Goal: Task Accomplishment & Management: Use online tool/utility

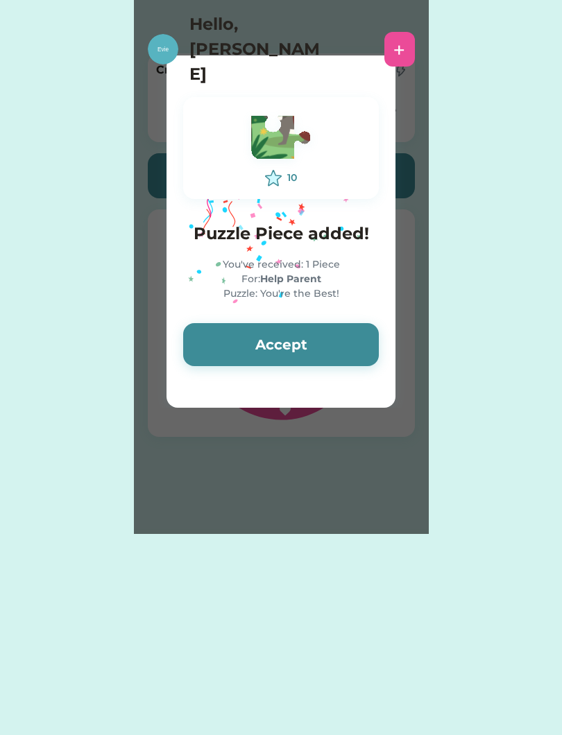
click at [346, 327] on button "Accept" at bounding box center [281, 344] width 196 height 43
click at [340, 340] on button "Accept" at bounding box center [281, 344] width 196 height 43
click at [345, 340] on button "Accept" at bounding box center [281, 344] width 196 height 43
click at [348, 335] on button "Accept" at bounding box center [281, 344] width 196 height 43
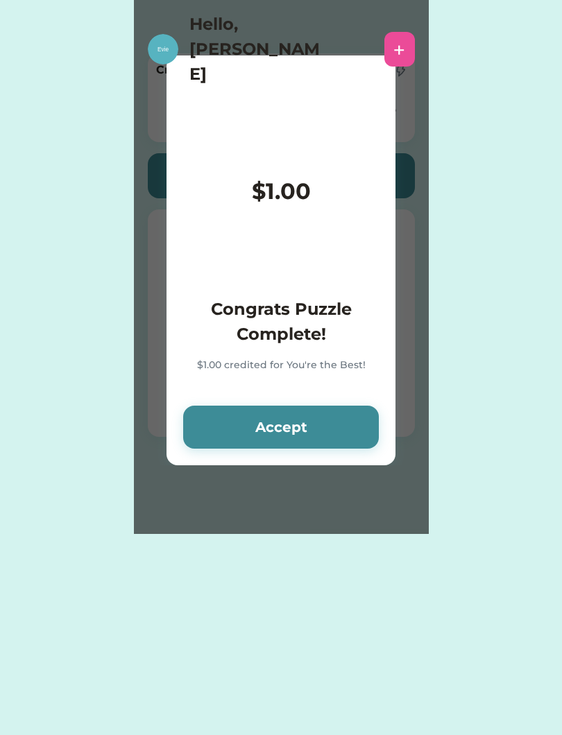
click at [332, 426] on button "Accept" at bounding box center [281, 427] width 196 height 43
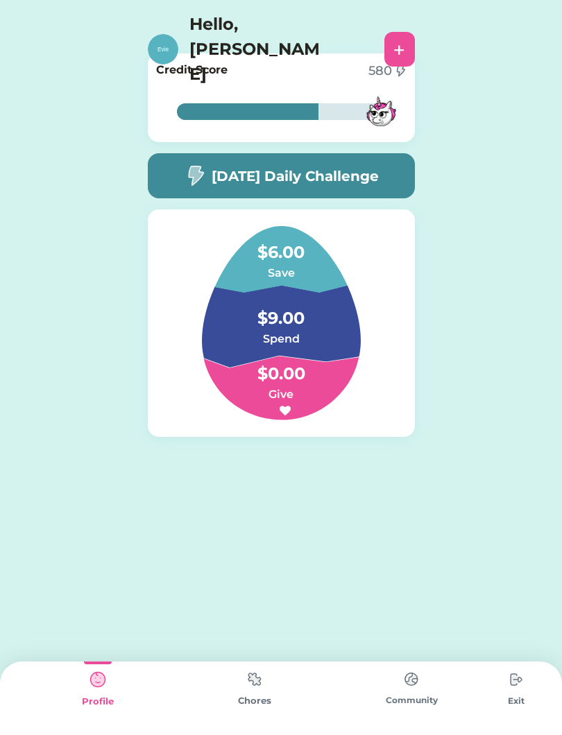
click at [367, 176] on h5 "[DATE] Daily Challenge" at bounding box center [294, 176] width 167 height 21
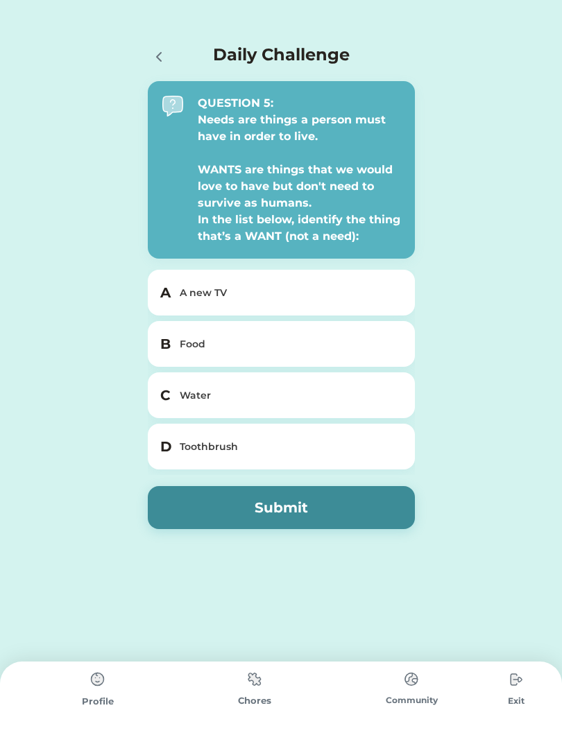
click at [355, 286] on div "A new TV" at bounding box center [290, 293] width 220 height 15
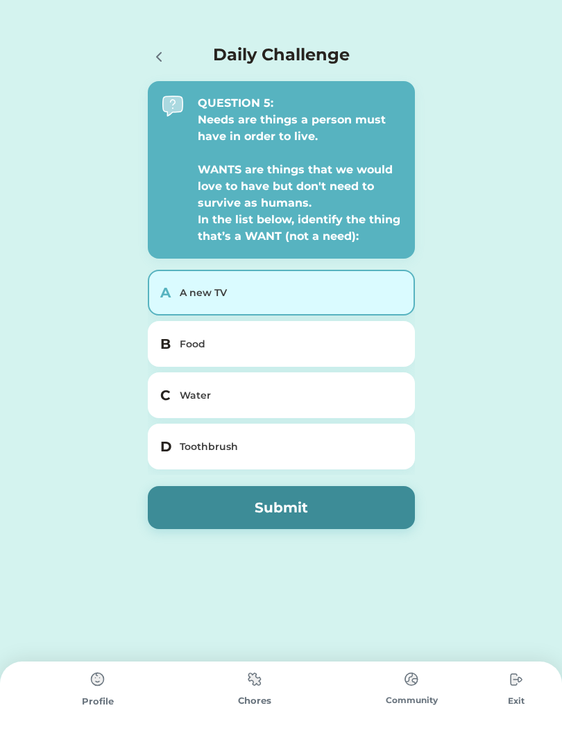
click at [333, 441] on div "Toothbrush" at bounding box center [290, 447] width 220 height 15
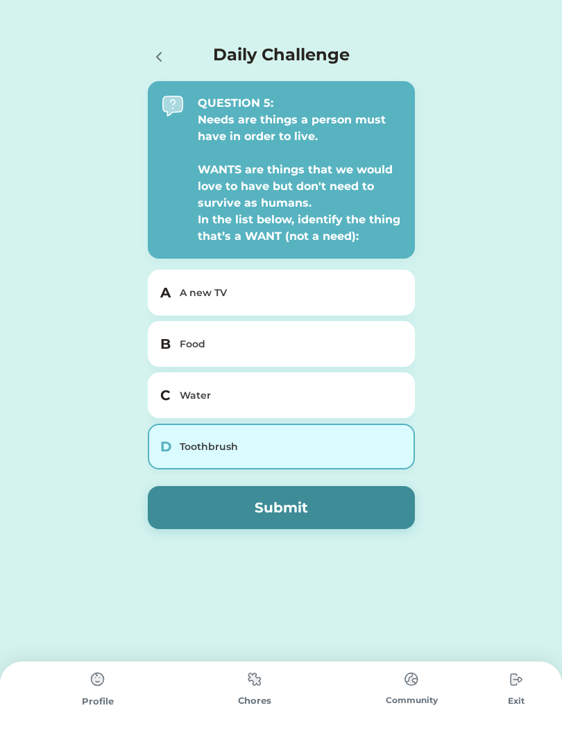
click at [347, 270] on div "A A new TV" at bounding box center [281, 293] width 267 height 46
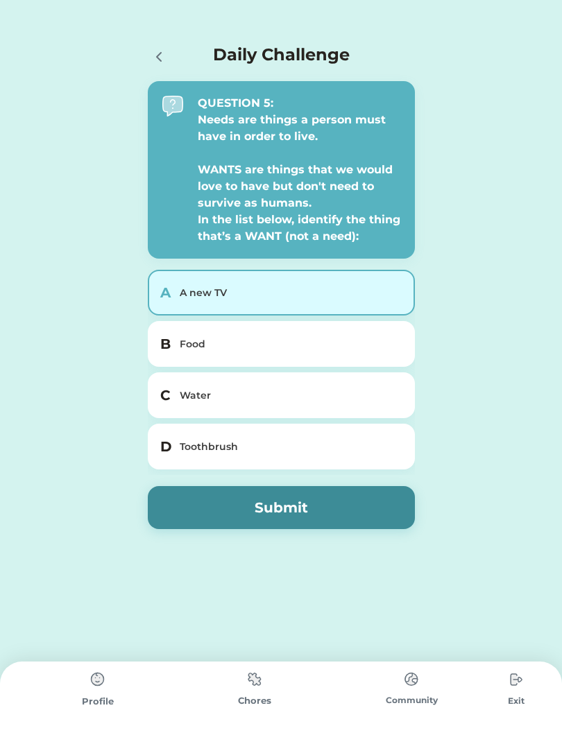
click at [307, 509] on button "Submit" at bounding box center [281, 507] width 267 height 43
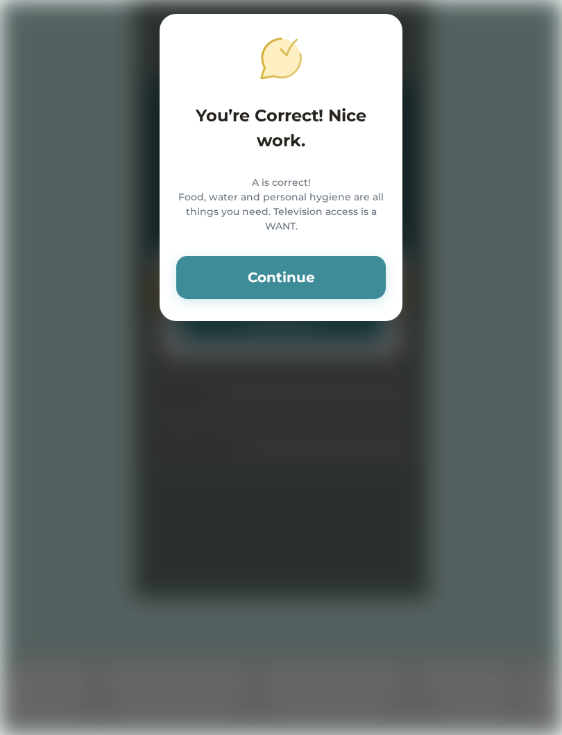
click at [341, 296] on button "Continue" at bounding box center [280, 277] width 209 height 43
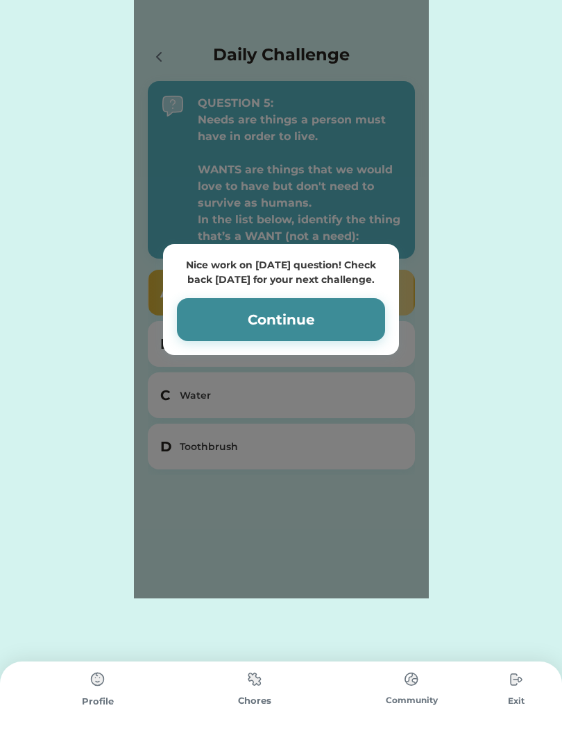
click at [353, 311] on button "Continue" at bounding box center [281, 319] width 208 height 43
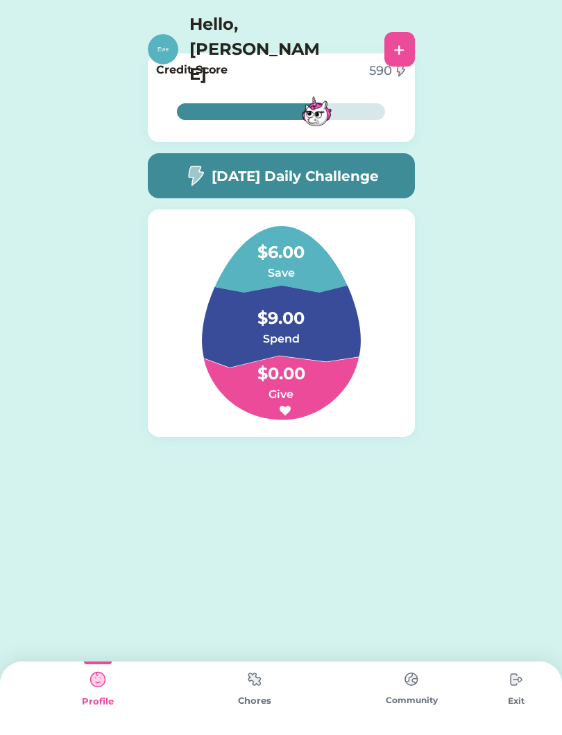
click at [268, 702] on div "Chores" at bounding box center [254, 701] width 157 height 14
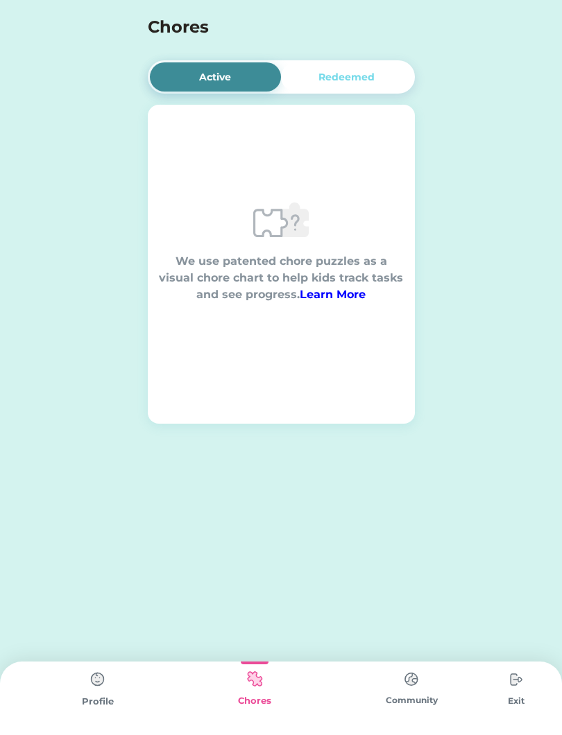
click at [331, 282] on div "We use patented chore puzzles as a visual chore chart to help kids track tasks …" at bounding box center [281, 278] width 245 height 50
click at [328, 268] on div "We use patented chore puzzles as a visual chore chart to help kids track tasks …" at bounding box center [281, 278] width 245 height 50
click at [329, 257] on div "We use patented chore puzzles as a visual chore chart to help kids track tasks …" at bounding box center [281, 278] width 245 height 50
click at [336, 81] on div "Redeemed" at bounding box center [346, 77] width 56 height 15
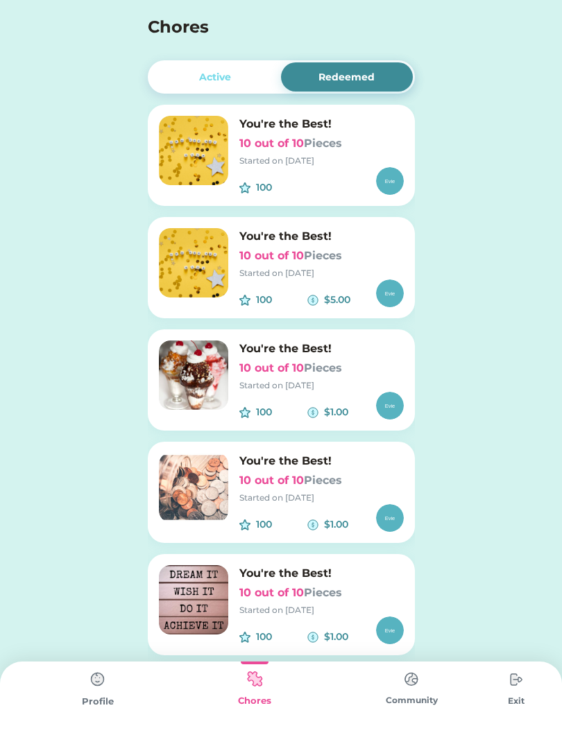
click at [365, 442] on div "You're the Best! 10 out of 10 Pieces Started on [DATE] 100 $1.00" at bounding box center [281, 492] width 267 height 101
click at [374, 457] on h6 "You're the Best!" at bounding box center [321, 461] width 164 height 17
click at [519, 666] on img at bounding box center [516, 680] width 28 height 28
